Goal: Book appointment/travel/reservation

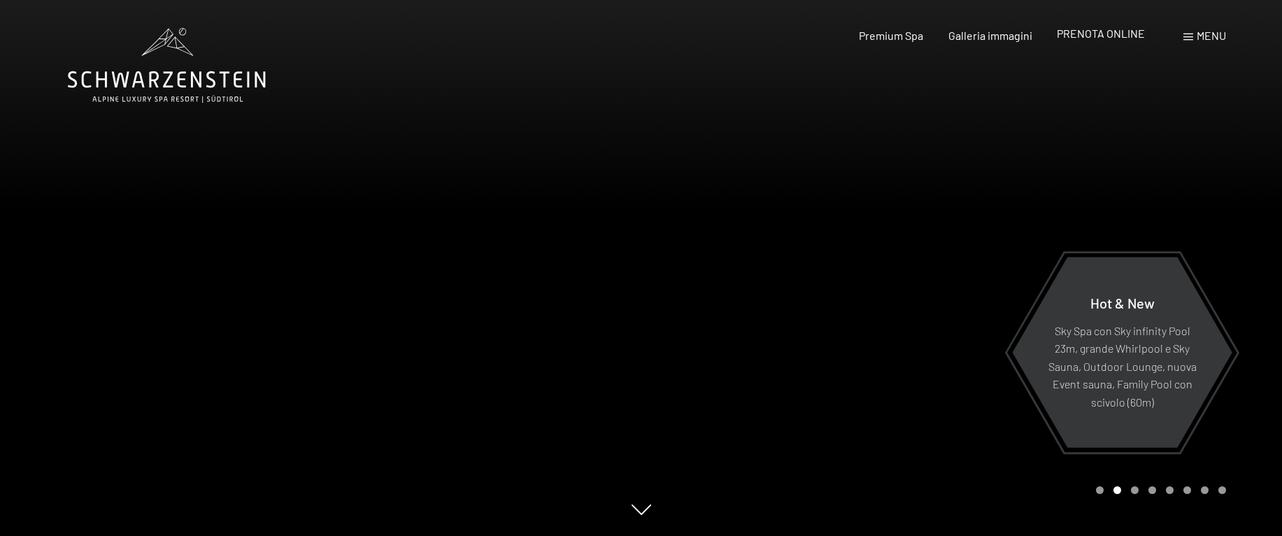
click at [1105, 33] on span "PRENOTA ONLINE" at bounding box center [1100, 33] width 88 height 13
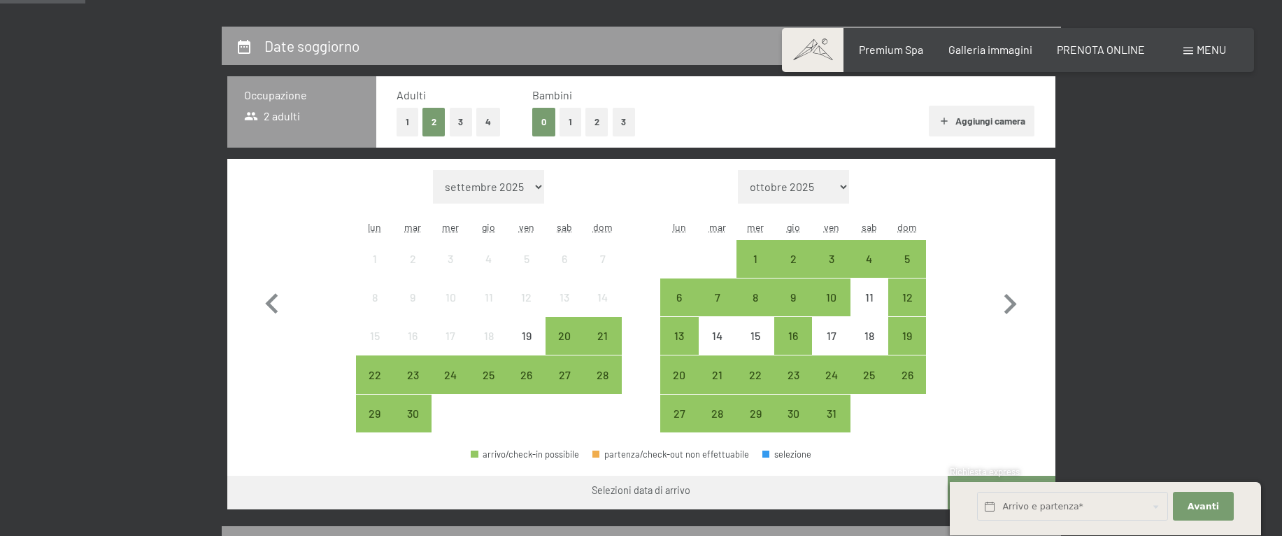
scroll to position [323, 0]
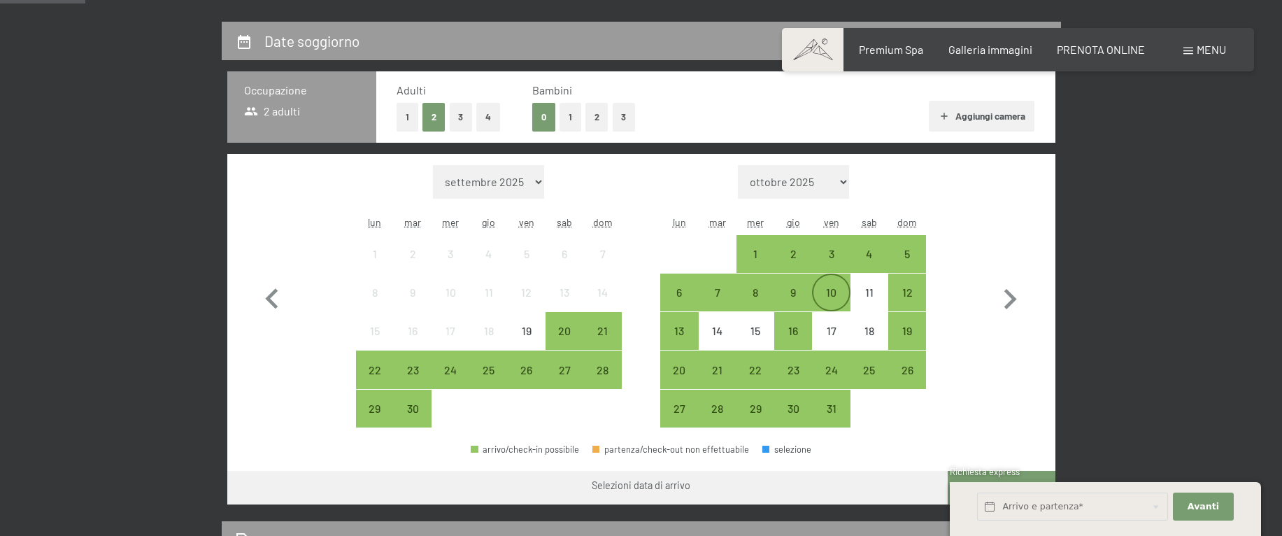
click at [831, 294] on div "10" at bounding box center [830, 304] width 35 height 35
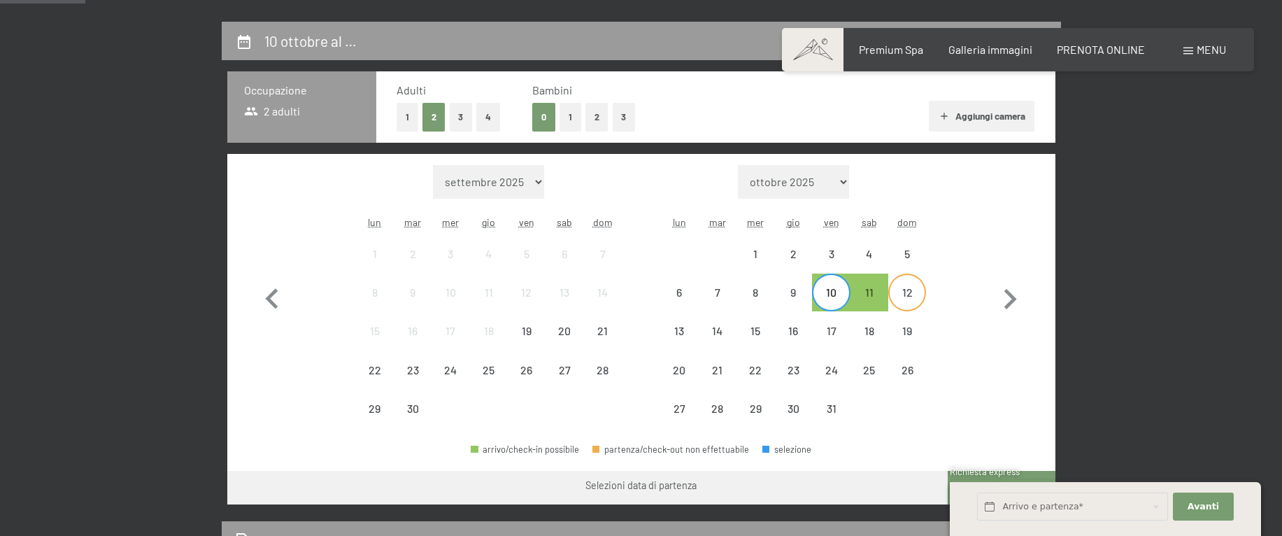
click at [917, 294] on div "12" at bounding box center [906, 304] width 35 height 35
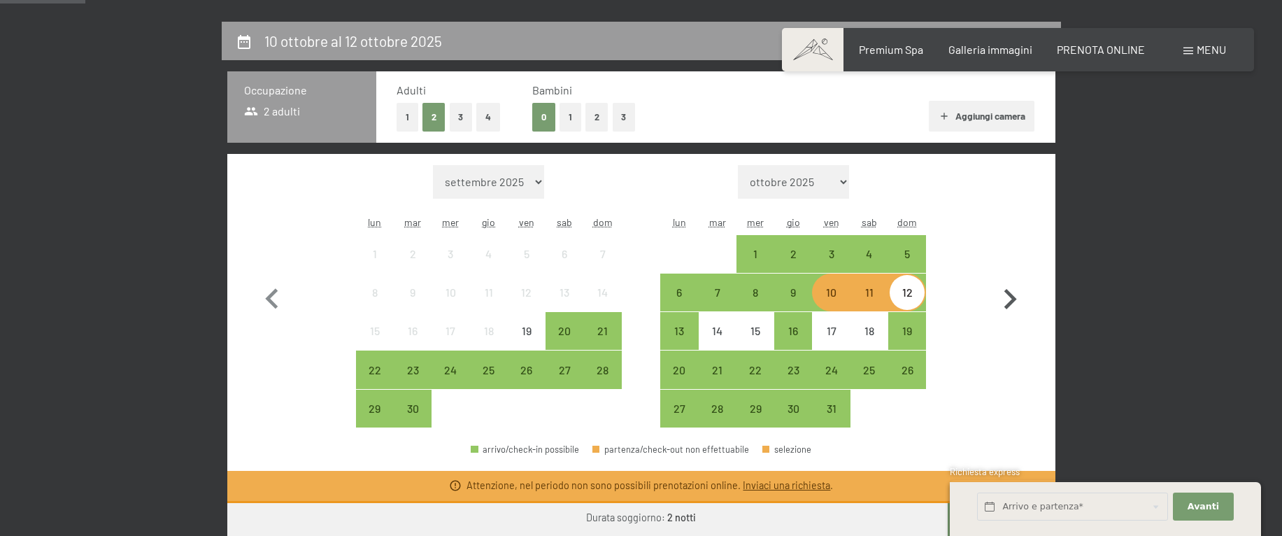
click at [1010, 302] on icon "button" at bounding box center [1010, 299] width 13 height 20
select select "[DATE]"
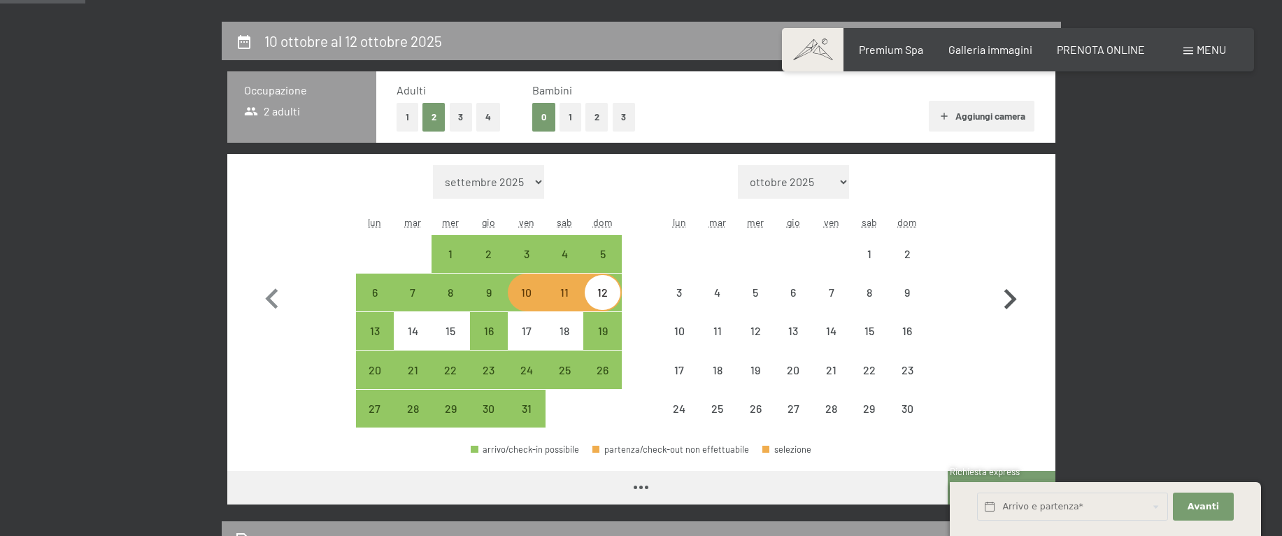
select select "[DATE]"
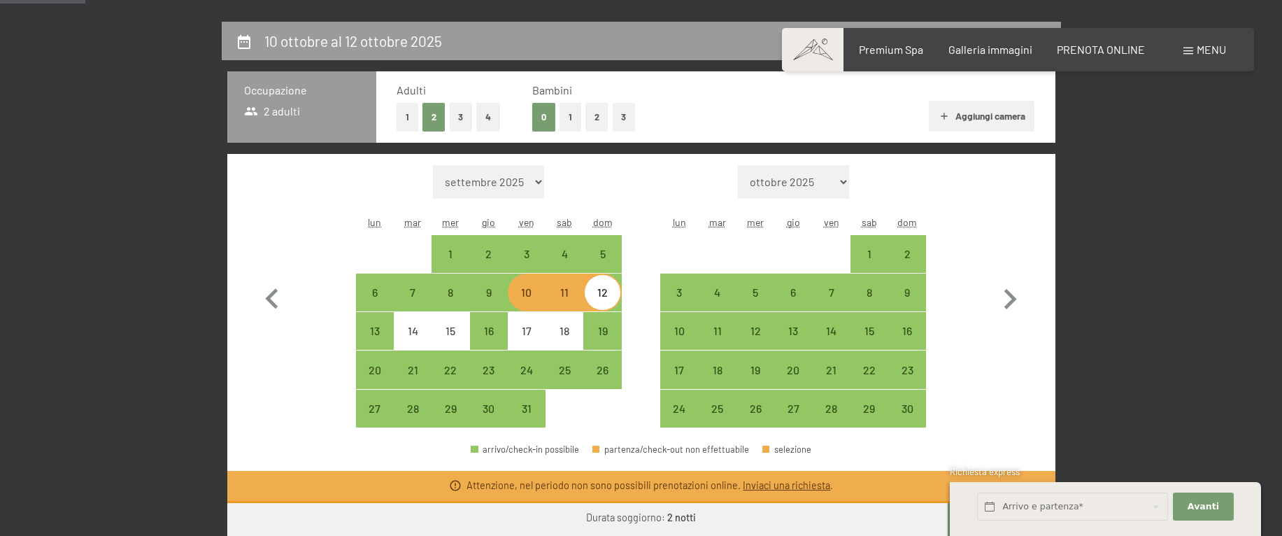
click at [596, 296] on div "12" at bounding box center [602, 304] width 35 height 35
select select "[DATE]"
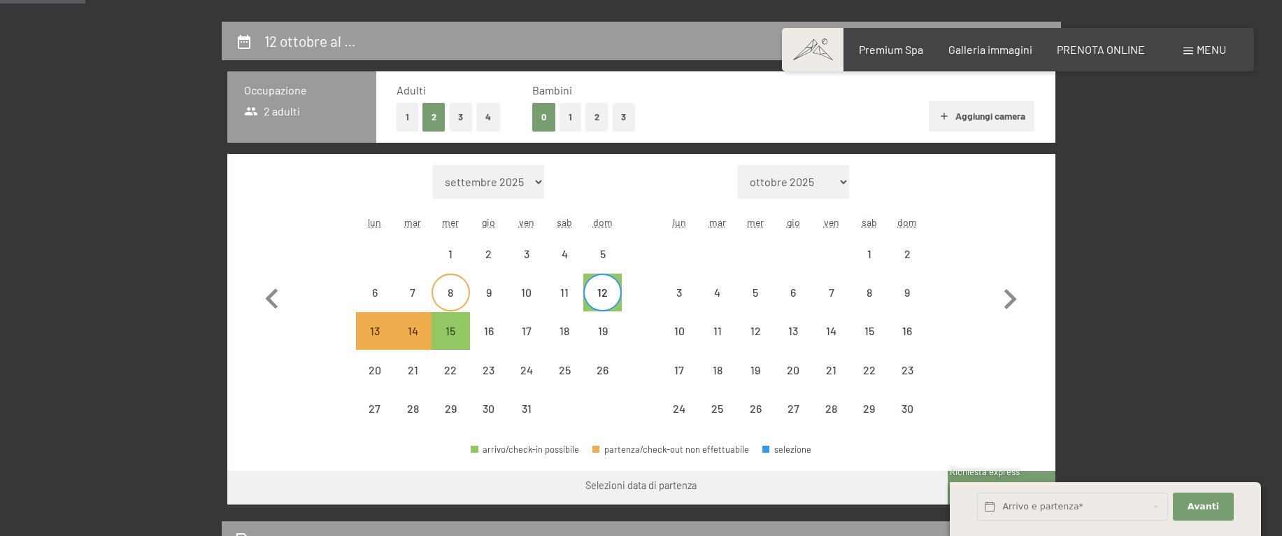
click at [436, 309] on div "8" at bounding box center [450, 304] width 35 height 35
select select "[DATE]"
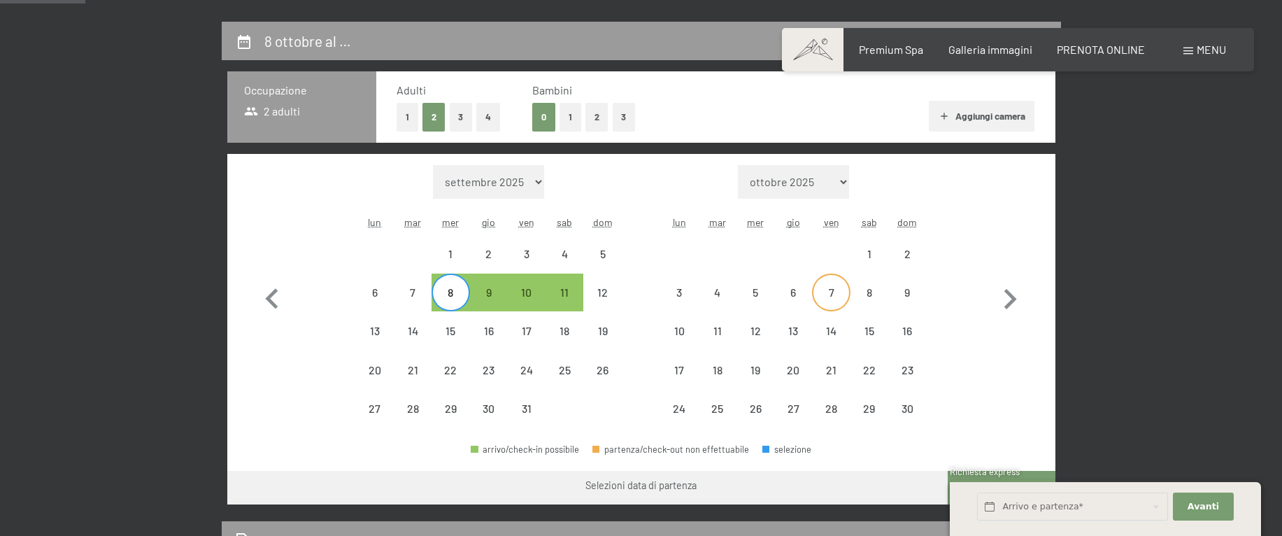
click at [836, 297] on div "7" at bounding box center [830, 304] width 35 height 35
select select "[DATE]"
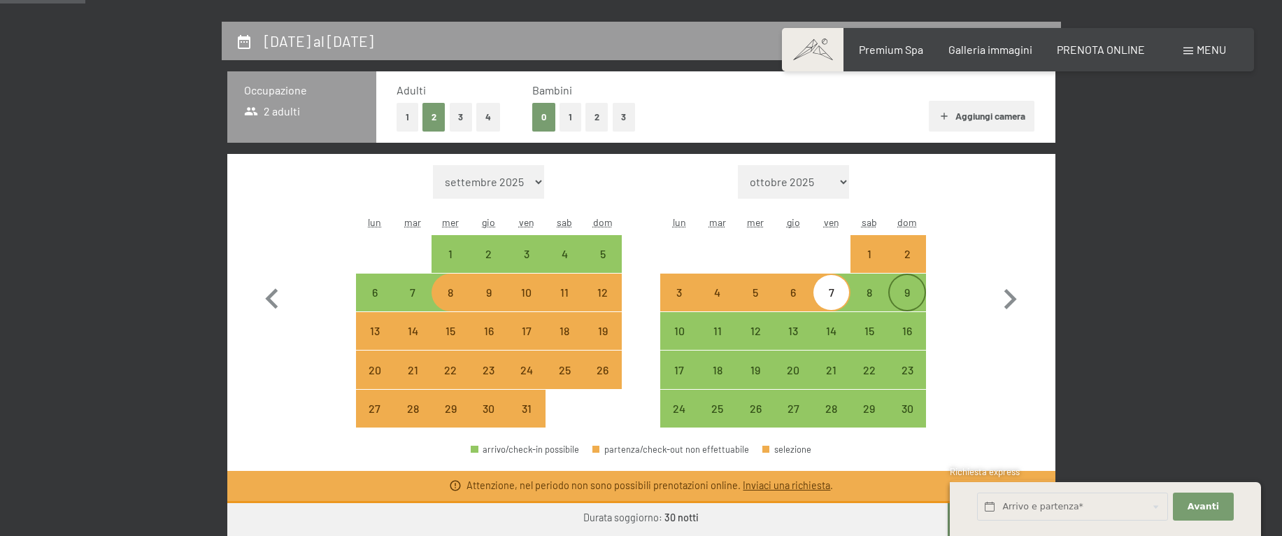
click at [912, 294] on div "9" at bounding box center [906, 304] width 35 height 35
select select "[DATE]"
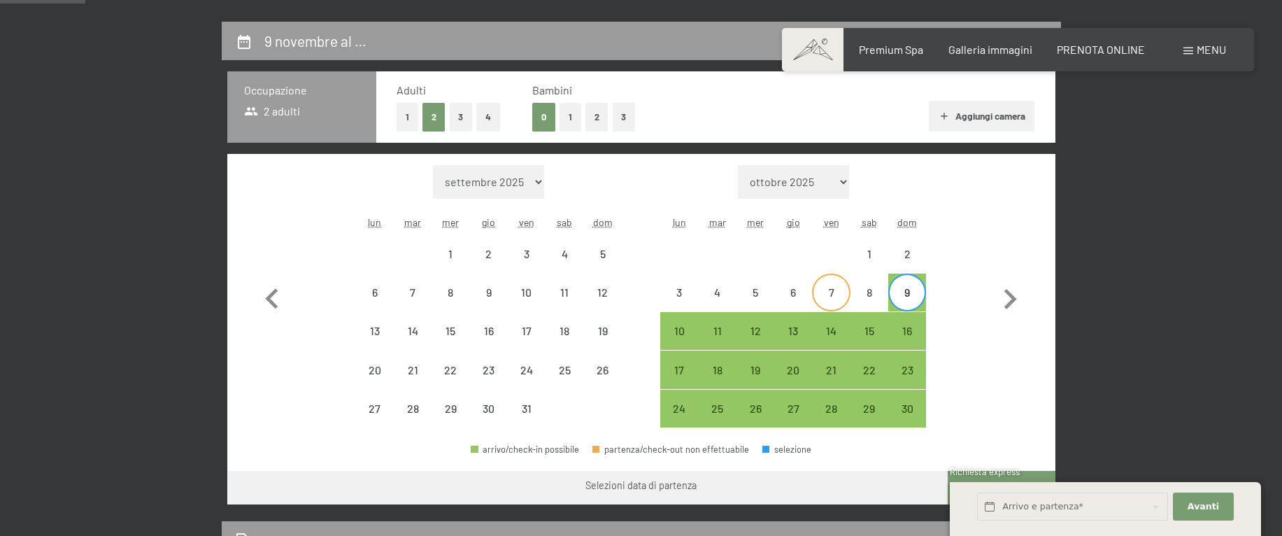
click at [841, 296] on div "7" at bounding box center [830, 304] width 35 height 35
select select "[DATE]"
click at [913, 294] on div "9" at bounding box center [906, 304] width 35 height 35
select select "[DATE]"
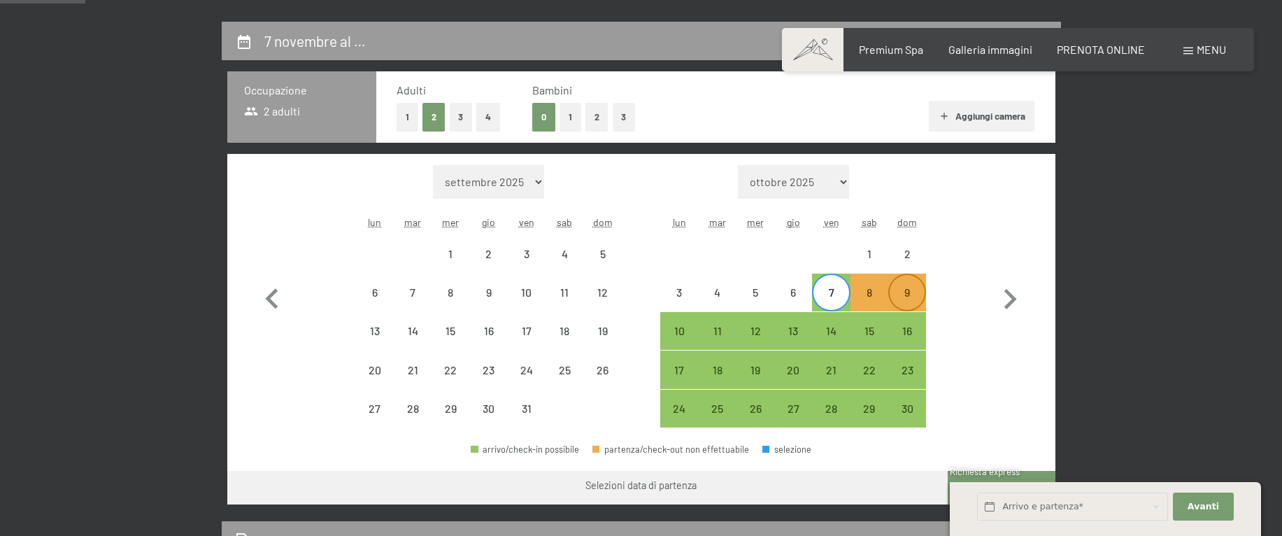
select select "[DATE]"
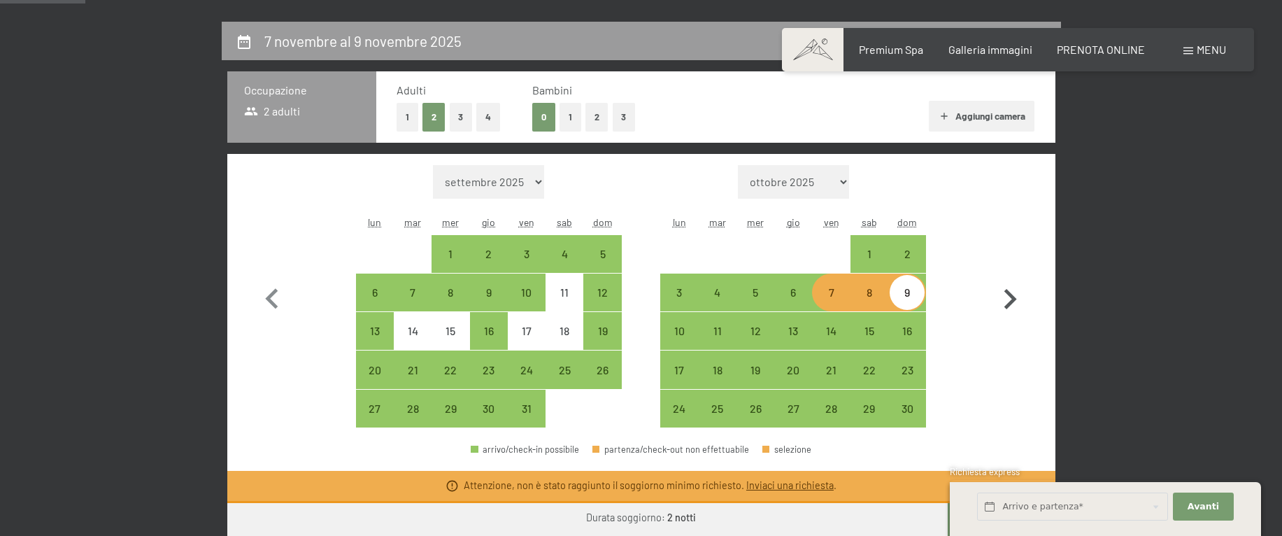
click at [1010, 294] on icon "button" at bounding box center [1010, 299] width 13 height 20
select select "[DATE]"
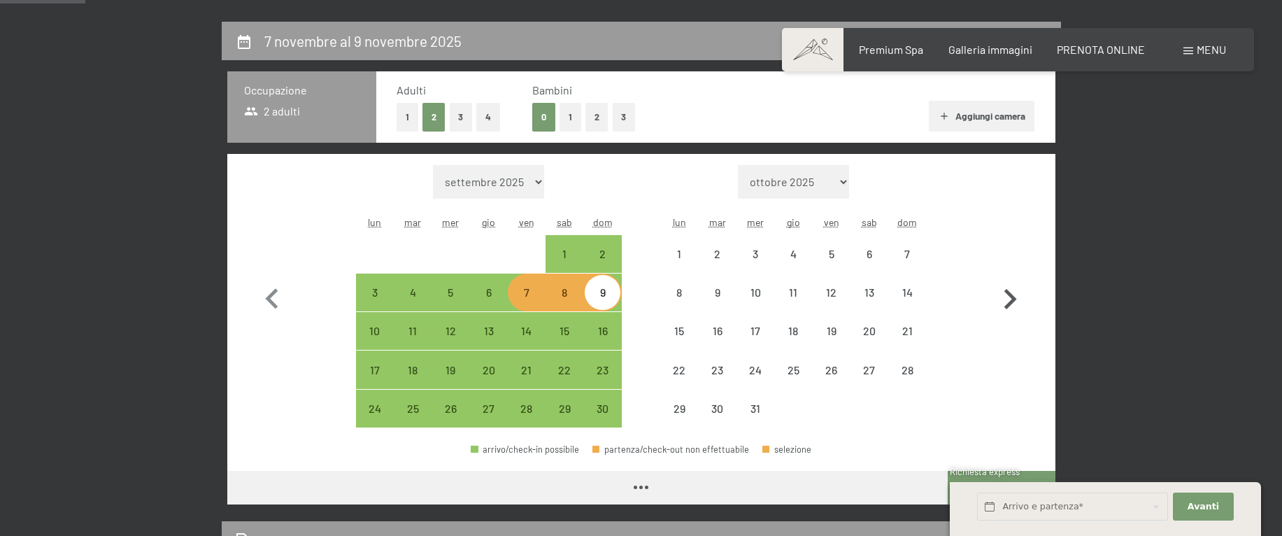
select select "[DATE]"
